Goal: Information Seeking & Learning: Learn about a topic

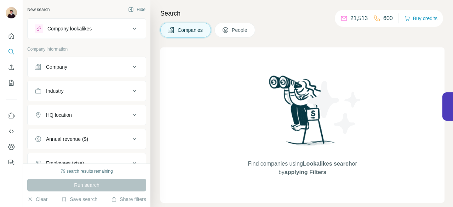
click at [80, 28] on div "Company lookalikes" at bounding box center [69, 28] width 44 height 7
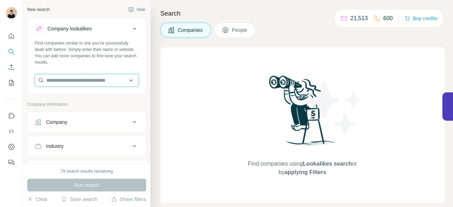
click at [82, 79] on input "text" at bounding box center [87, 80] width 104 height 13
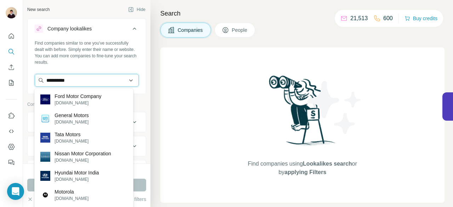
type input "**********"
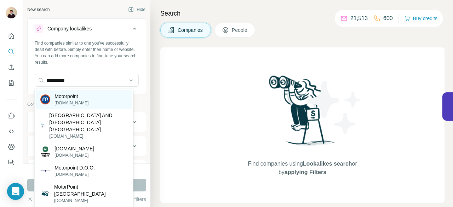
click at [85, 97] on p "Motorpoint" at bounding box center [72, 96] width 34 height 7
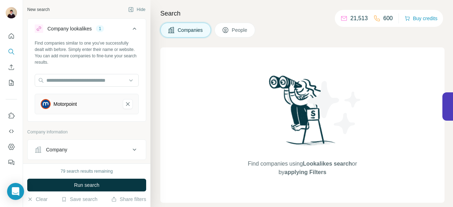
scroll to position [71, 0]
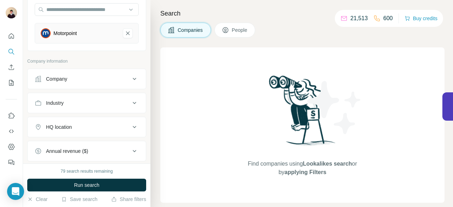
click at [97, 126] on div "HQ location" at bounding box center [83, 127] width 96 height 7
click at [86, 144] on input "text" at bounding box center [87, 144] width 104 height 13
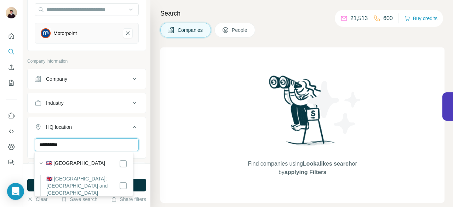
type input "**********"
click at [93, 163] on div "🇬🇧 [GEOGRAPHIC_DATA]" at bounding box center [86, 164] width 81 height 8
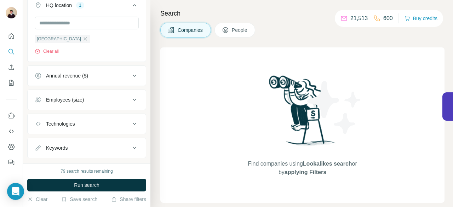
scroll to position [205, 0]
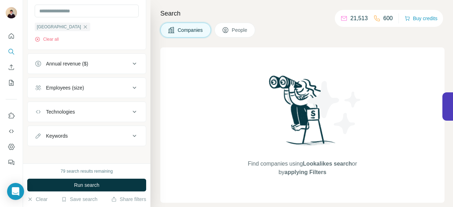
click at [105, 89] on div "Employees (size)" at bounding box center [83, 87] width 96 height 7
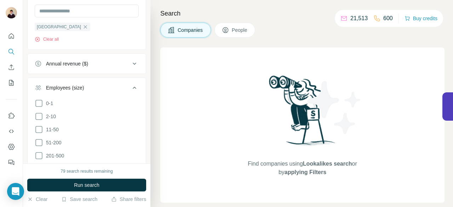
click at [130, 84] on icon at bounding box center [134, 88] width 8 height 8
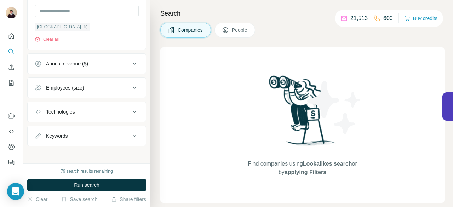
click at [96, 135] on div "Keywords" at bounding box center [83, 135] width 96 height 7
click at [76, 152] on input "text" at bounding box center [80, 153] width 90 height 13
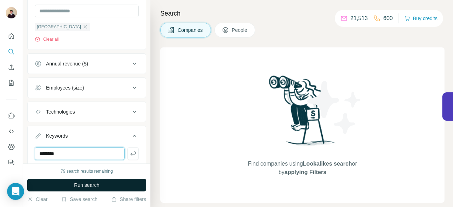
type input "********"
click at [115, 183] on button "Run search" at bounding box center [86, 185] width 119 height 13
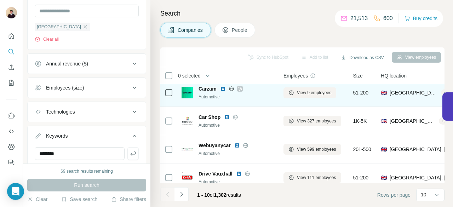
scroll to position [188, 0]
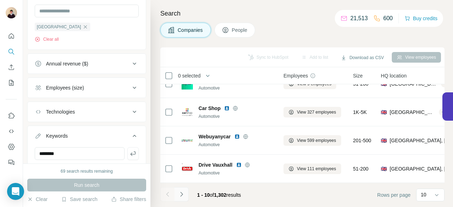
click at [182, 193] on icon "Navigate to next page" at bounding box center [181, 194] width 7 height 7
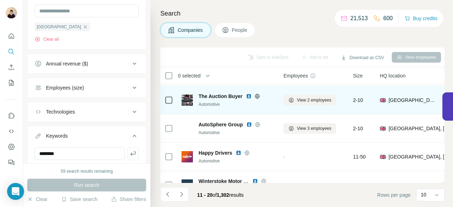
scroll to position [177, 0]
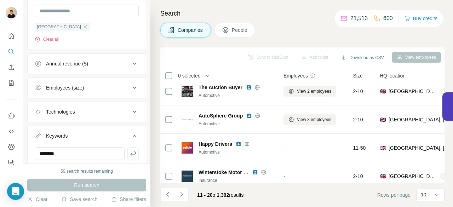
click at [108, 84] on div "Employees (size)" at bounding box center [83, 87] width 96 height 7
click at [39, 141] on icon at bounding box center [39, 142] width 8 height 8
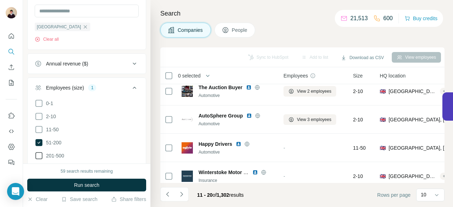
click at [40, 153] on icon at bounding box center [39, 155] width 8 height 8
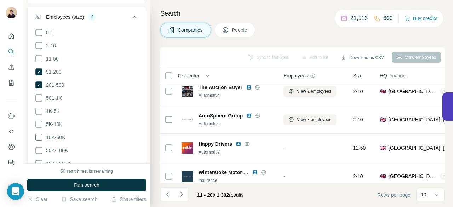
scroll to position [275, 0]
drag, startPoint x: 38, startPoint y: 94, endPoint x: 37, endPoint y: 119, distance: 24.8
click at [38, 94] on icon at bounding box center [39, 98] width 8 height 8
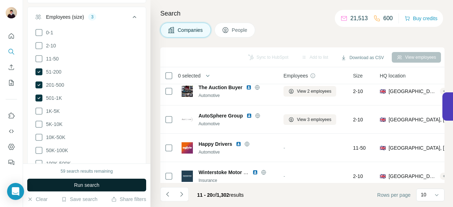
click at [78, 186] on span "Run search" at bounding box center [86, 185] width 25 height 7
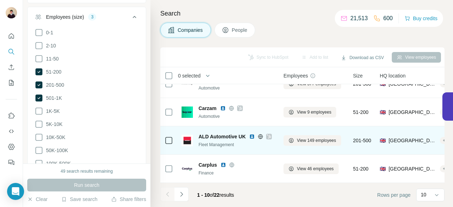
scroll to position [188, 0]
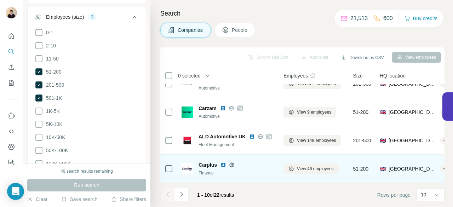
click at [224, 162] on img at bounding box center [224, 165] width 6 height 6
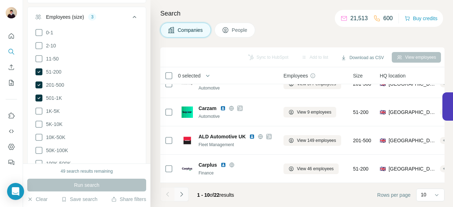
click at [184, 194] on icon "Navigate to next page" at bounding box center [181, 194] width 7 height 7
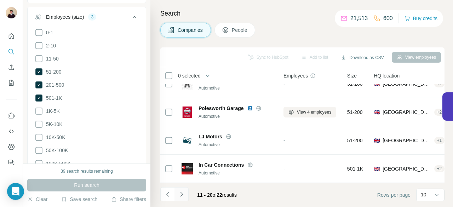
click at [183, 194] on icon "Navigate to next page" at bounding box center [181, 194] width 7 height 7
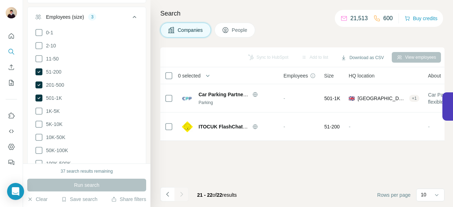
scroll to position [0, 0]
click at [167, 194] on icon "Navigate to previous page" at bounding box center [167, 194] width 7 height 7
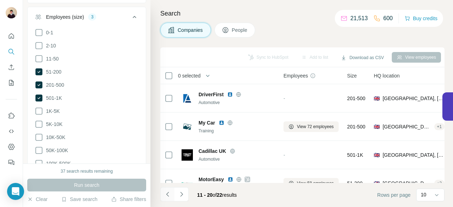
click at [170, 193] on icon "Navigate to previous page" at bounding box center [167, 194] width 7 height 7
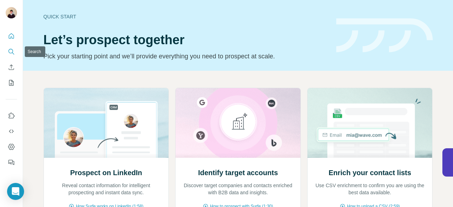
click at [12, 49] on icon "Search" at bounding box center [11, 51] width 7 height 7
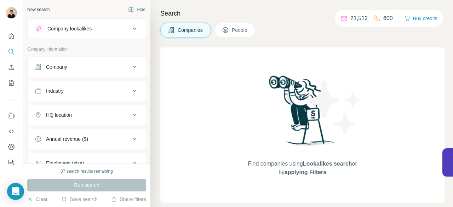
click at [91, 27] on div "Company lookalikes" at bounding box center [69, 28] width 44 height 7
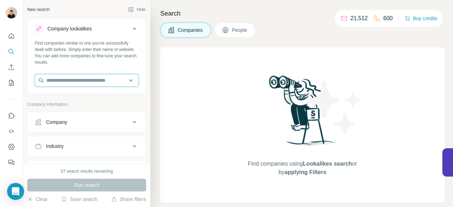
click at [85, 81] on input "text" at bounding box center [87, 80] width 104 height 13
type input "**********"
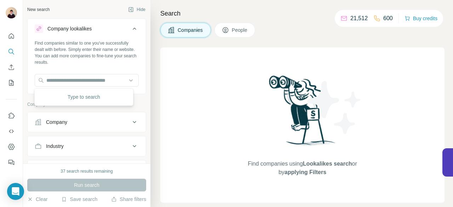
click at [101, 96] on div "Type to search" at bounding box center [83, 97] width 95 height 14
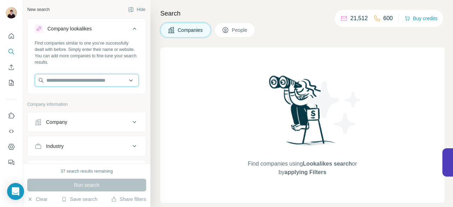
click at [94, 81] on input "text" at bounding box center [87, 80] width 104 height 13
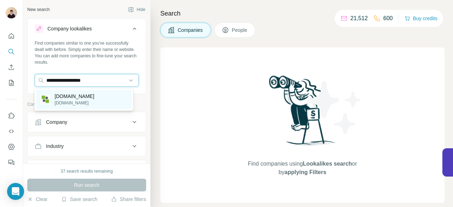
type input "**********"
click at [88, 93] on p "[DOMAIN_NAME]" at bounding box center [75, 96] width 40 height 7
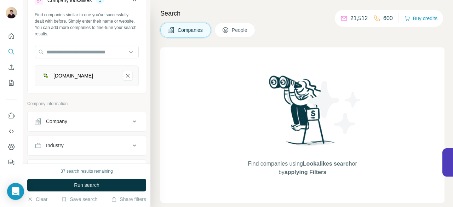
scroll to position [71, 0]
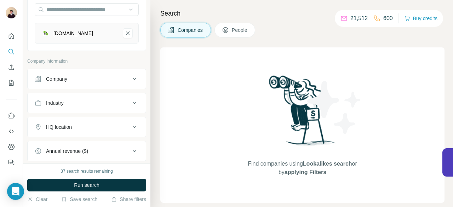
click at [95, 126] on div "HQ location" at bounding box center [83, 127] width 96 height 7
click at [87, 141] on input "text" at bounding box center [87, 144] width 104 height 13
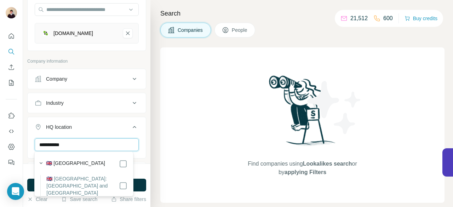
type input "**********"
click at [101, 166] on div "🇬🇧 [GEOGRAPHIC_DATA]" at bounding box center [86, 164] width 81 height 8
click at [144, 138] on div "**********" at bounding box center [86, 82] width 127 height 164
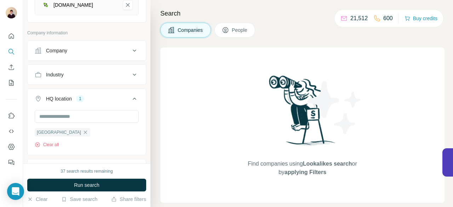
scroll to position [142, 0]
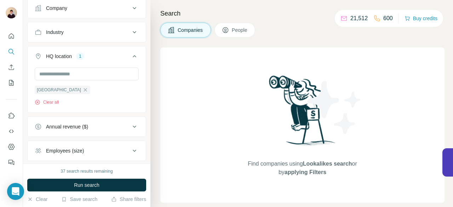
click at [96, 126] on div "Annual revenue ($)" at bounding box center [83, 126] width 96 height 7
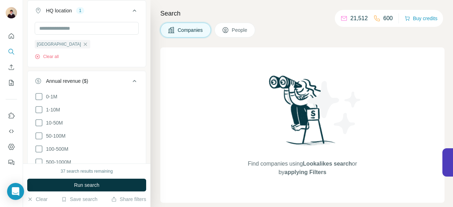
scroll to position [212, 0]
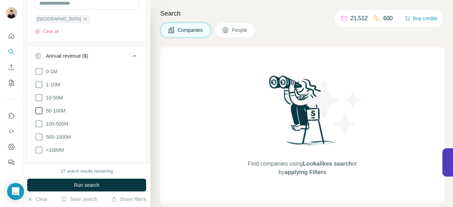
click at [39, 109] on icon at bounding box center [39, 111] width 8 height 8
click at [40, 120] on icon at bounding box center [39, 124] width 8 height 8
drag, startPoint x: 41, startPoint y: 97, endPoint x: 40, endPoint y: 125, distance: 28.0
click at [41, 99] on icon at bounding box center [39, 97] width 8 height 8
drag, startPoint x: 39, startPoint y: 132, endPoint x: 39, endPoint y: 137, distance: 4.6
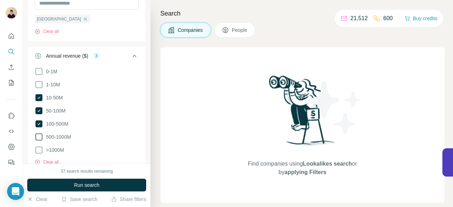
click at [39, 133] on icon at bounding box center [39, 137] width 8 height 8
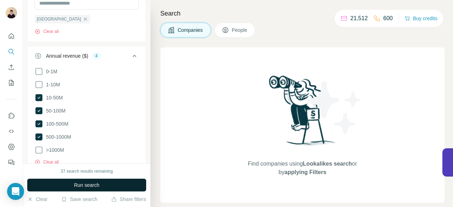
click at [72, 184] on button "Run search" at bounding box center [86, 185] width 119 height 13
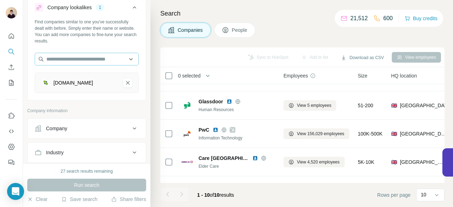
scroll to position [71, 0]
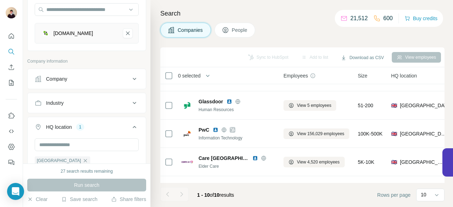
click at [105, 102] on div "Industry" at bounding box center [83, 102] width 96 height 7
click at [88, 118] on input at bounding box center [82, 121] width 87 height 8
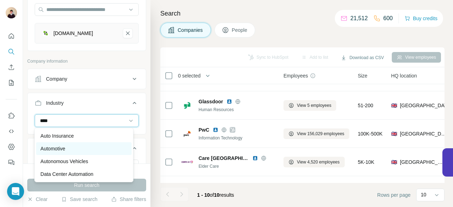
type input "****"
click at [65, 149] on p "Automotive" at bounding box center [52, 148] width 25 height 7
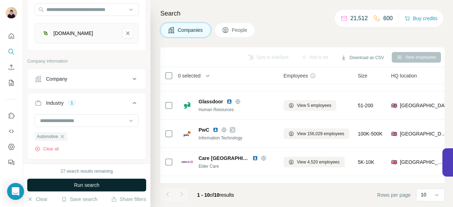
click at [102, 184] on button "Run search" at bounding box center [86, 185] width 119 height 13
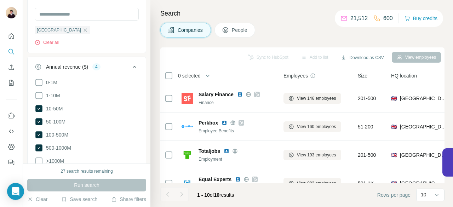
scroll to position [283, 0]
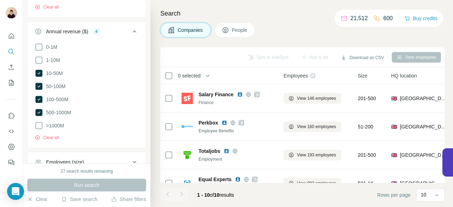
click at [40, 54] on ul "0-1M 1-10M 10-50M 50-100M 100-500M 500-1000M >1000M" at bounding box center [87, 86] width 104 height 87
click at [40, 57] on icon at bounding box center [39, 60] width 8 height 8
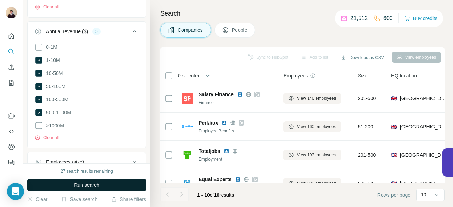
click at [99, 182] on span "Run search" at bounding box center [86, 185] width 25 height 7
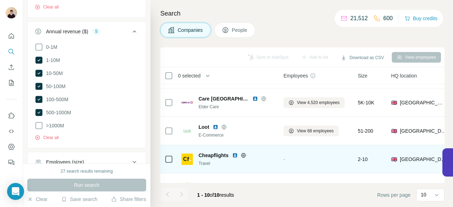
scroll to position [152, 0]
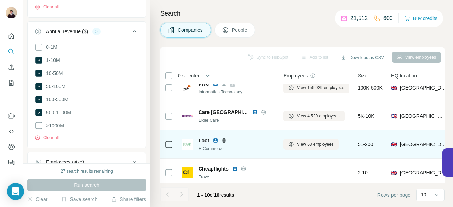
click at [217, 139] on img at bounding box center [216, 141] width 6 height 6
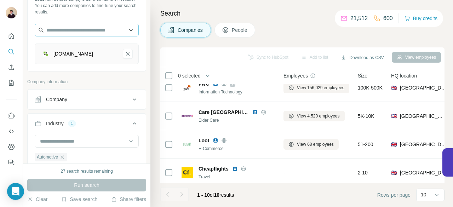
scroll to position [0, 0]
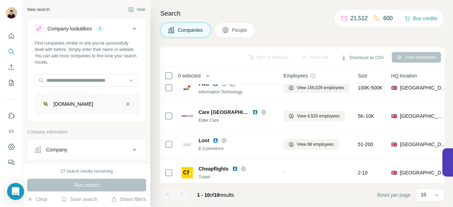
click at [125, 104] on icon "carbenefitsolutions.uk-remove-button" at bounding box center [128, 104] width 6 height 7
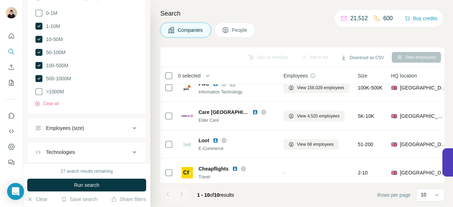
scroll to position [319, 0]
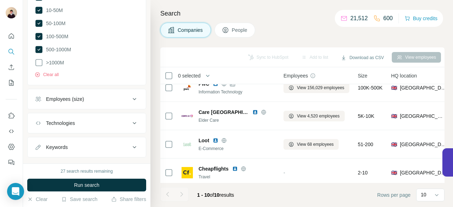
click at [114, 96] on div "Employees (size)" at bounding box center [83, 99] width 96 height 7
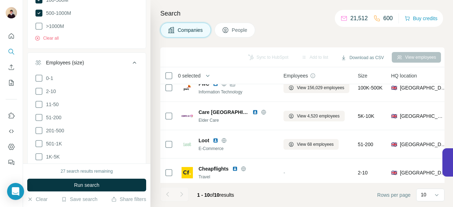
scroll to position [389, 0]
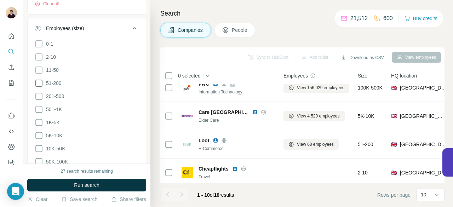
click at [41, 80] on icon at bounding box center [38, 83] width 7 height 7
click at [39, 92] on icon at bounding box center [39, 96] width 8 height 8
click at [41, 107] on icon at bounding box center [39, 109] width 8 height 8
click at [38, 121] on icon at bounding box center [39, 122] width 8 height 8
click at [41, 134] on icon at bounding box center [39, 135] width 8 height 8
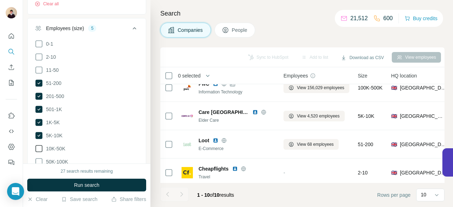
click at [38, 145] on icon at bounding box center [39, 148] width 8 height 8
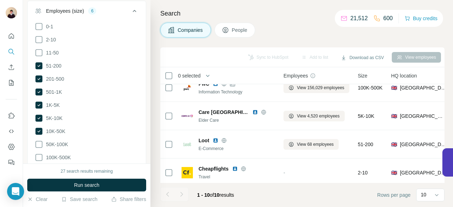
scroll to position [500, 0]
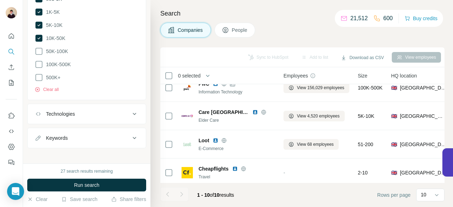
click at [93, 136] on div "Keywords" at bounding box center [83, 138] width 96 height 7
click at [86, 149] on input "text" at bounding box center [80, 155] width 90 height 13
type input "********"
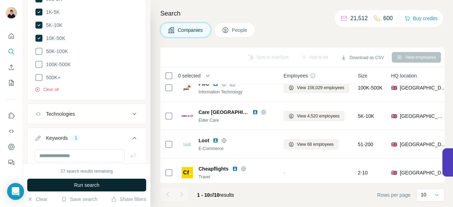
click at [109, 183] on button "Run search" at bounding box center [86, 185] width 119 height 13
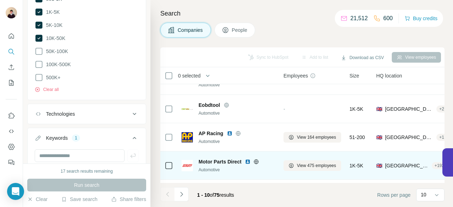
scroll to position [81, 0]
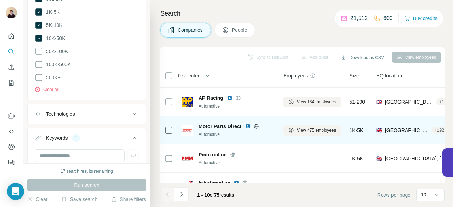
click at [248, 125] on img at bounding box center [248, 127] width 6 height 6
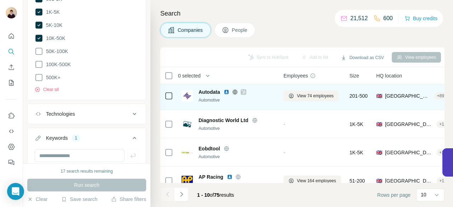
scroll to position [0, 0]
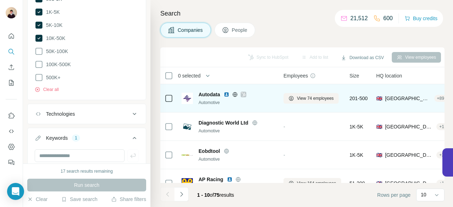
click at [227, 95] on img at bounding box center [227, 95] width 6 height 6
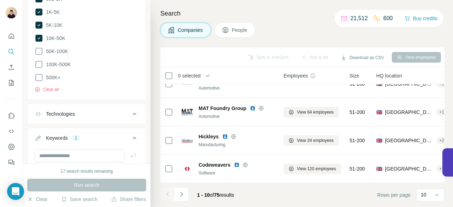
scroll to position [188, 0]
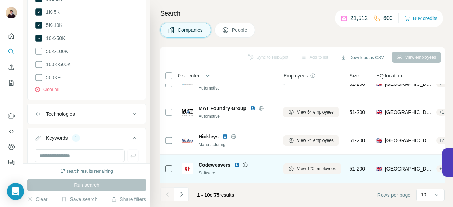
click at [237, 162] on img at bounding box center [237, 165] width 6 height 6
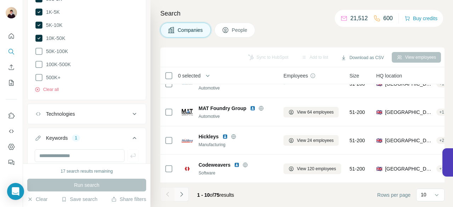
click at [182, 194] on icon "Navigate to next page" at bounding box center [181, 194] width 7 height 7
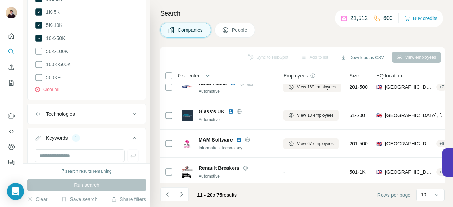
scroll to position [0, 0]
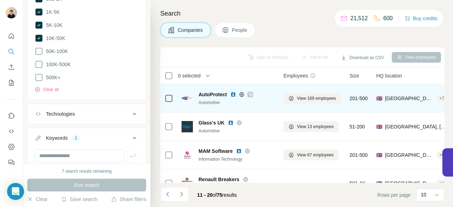
click at [232, 92] on img at bounding box center [233, 95] width 6 height 6
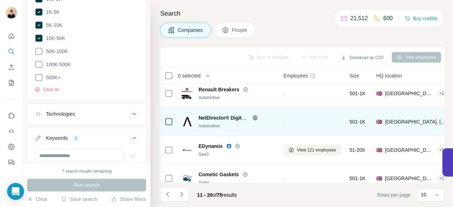
scroll to position [106, 0]
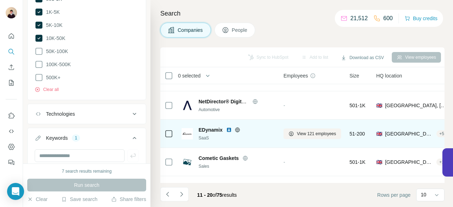
click at [228, 129] on img at bounding box center [229, 130] width 6 height 6
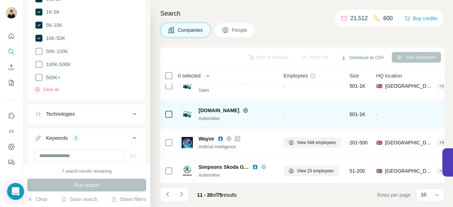
scroll to position [188, 0]
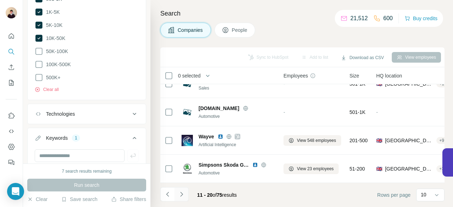
click at [181, 194] on icon "Navigate to next page" at bounding box center [181, 194] width 7 height 7
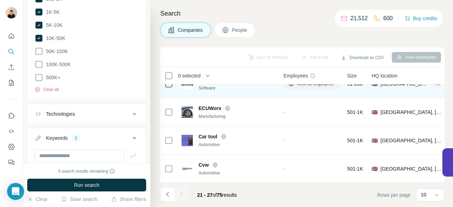
scroll to position [103, 0]
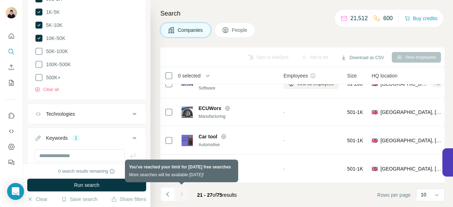
click at [179, 194] on div at bounding box center [182, 194] width 14 height 14
